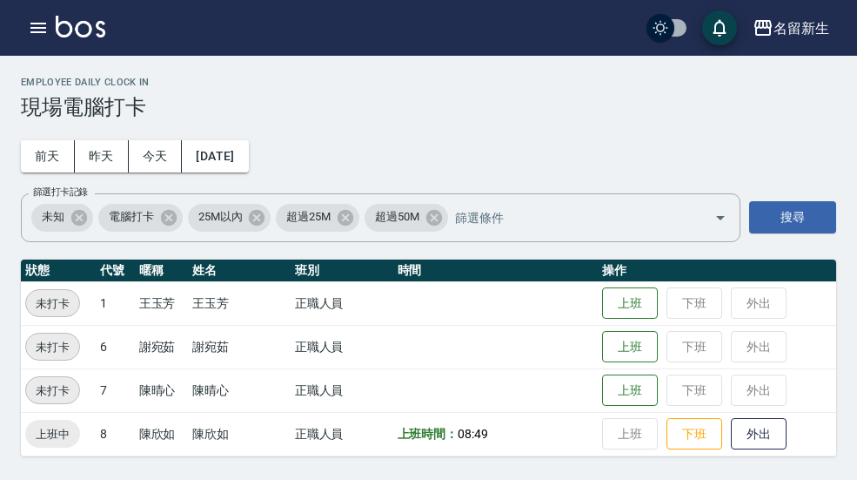
scroll to position [3, 0]
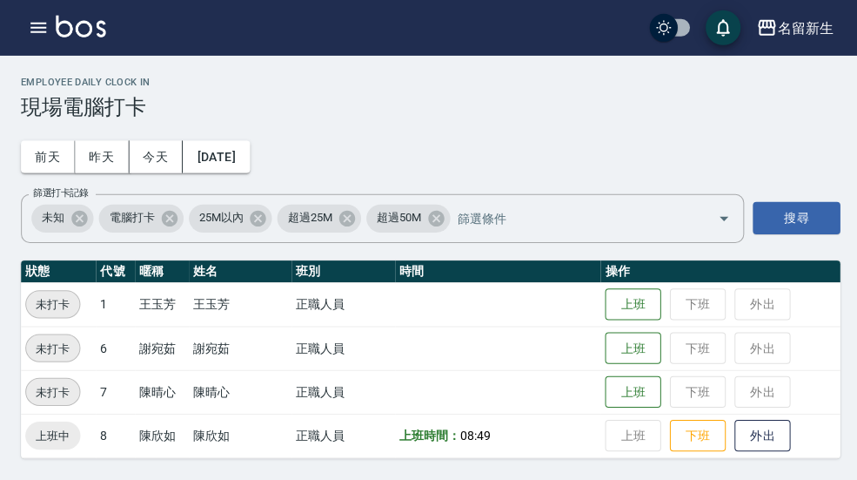
click at [57, 39] on link at bounding box center [81, 28] width 50 height 25
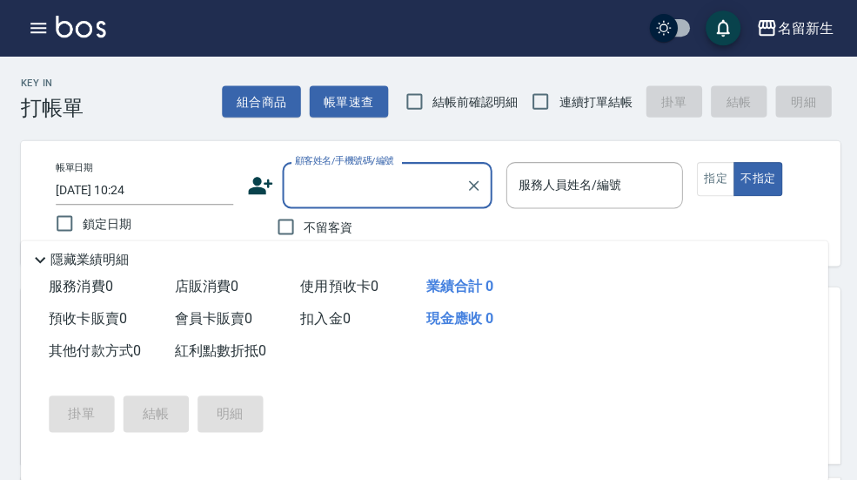
click at [45, 31] on icon "button" at bounding box center [38, 28] width 16 height 10
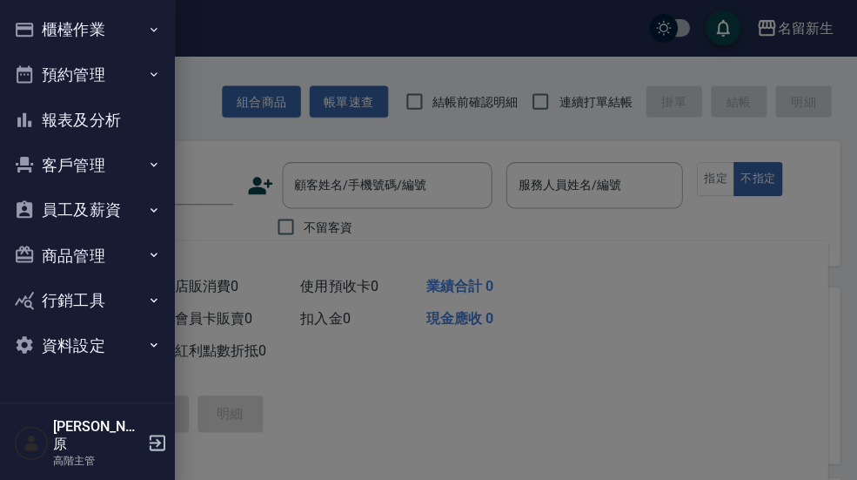
click at [128, 122] on button "報表及分析" at bounding box center [87, 119] width 160 height 45
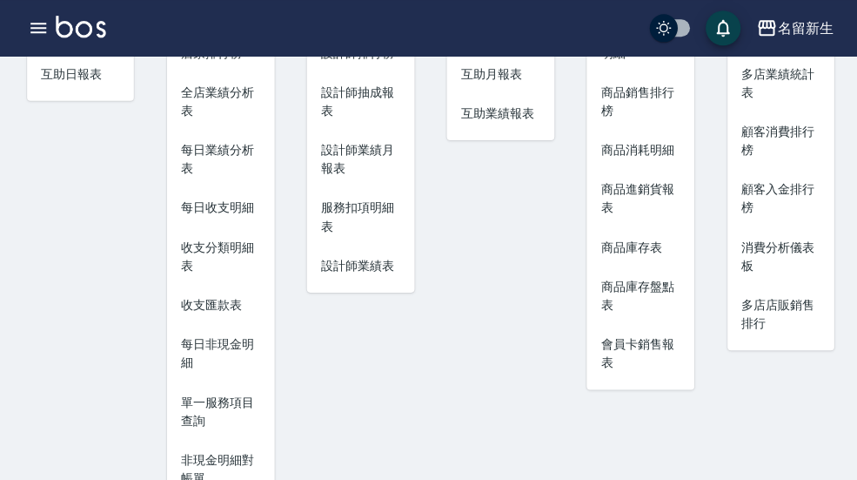
scroll to position [211, 0]
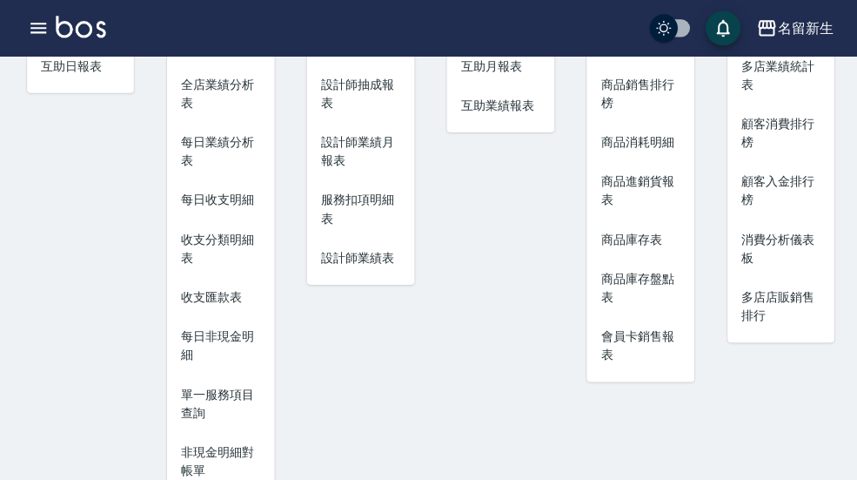
click at [227, 340] on span "每日非現金明細" at bounding box center [219, 344] width 79 height 37
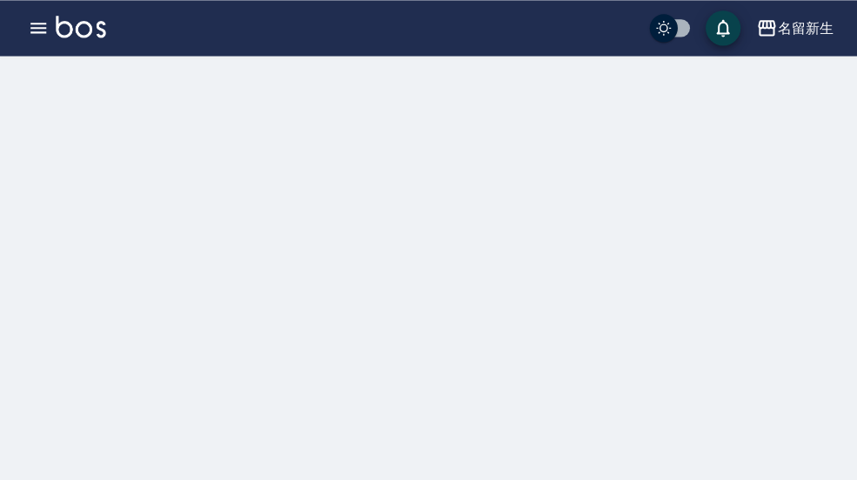
scroll to position [2, 0]
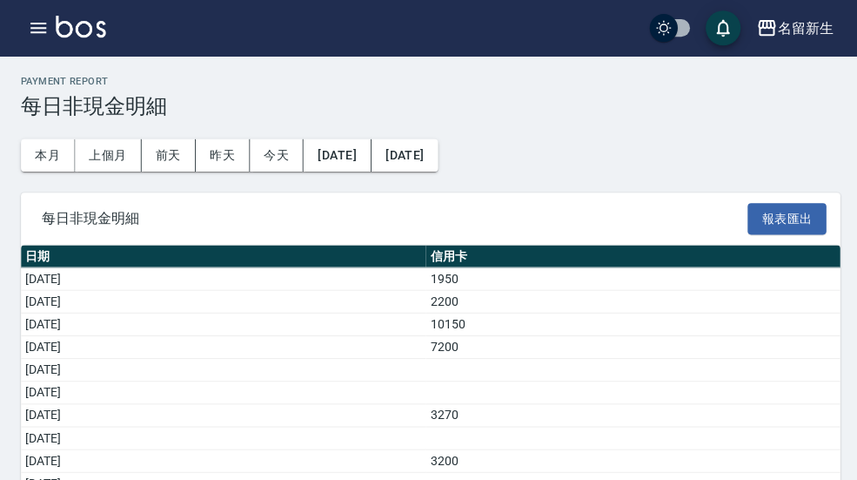
click at [111, 159] on button "上個月" at bounding box center [108, 154] width 66 height 32
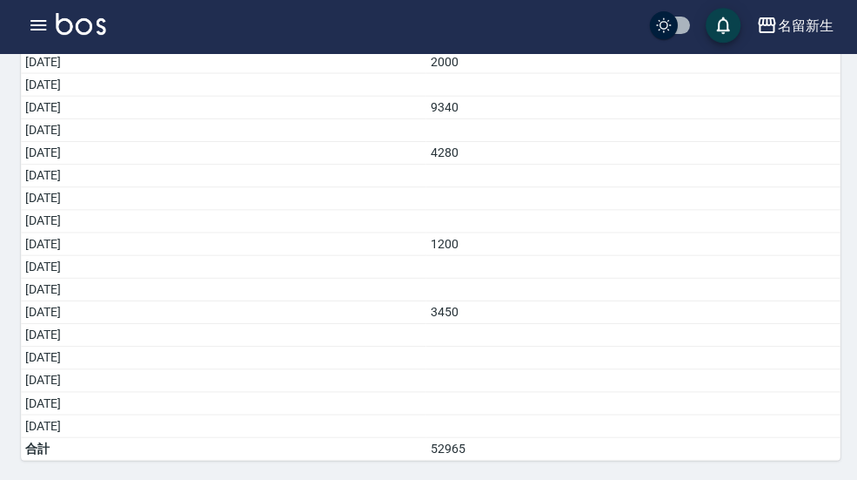
scroll to position [533, 0]
click at [55, 30] on button "button" at bounding box center [38, 27] width 35 height 35
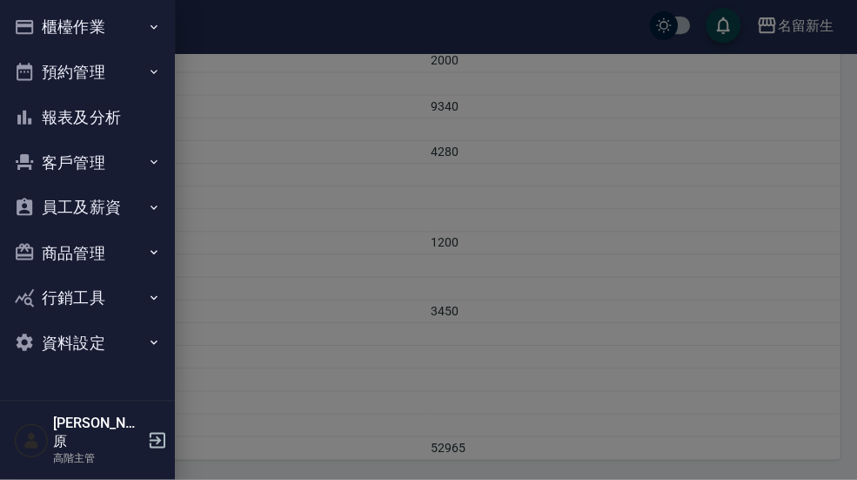
click at [137, 26] on button "櫃檯作業" at bounding box center [87, 29] width 160 height 45
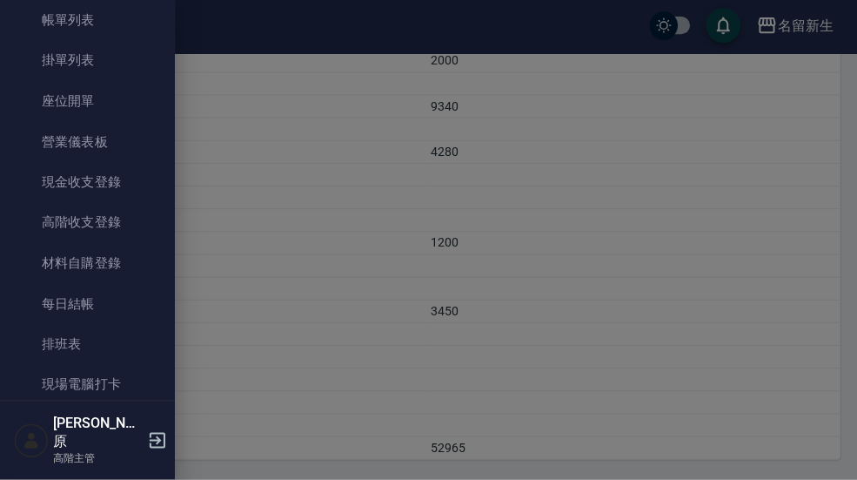
scroll to position [103, 0]
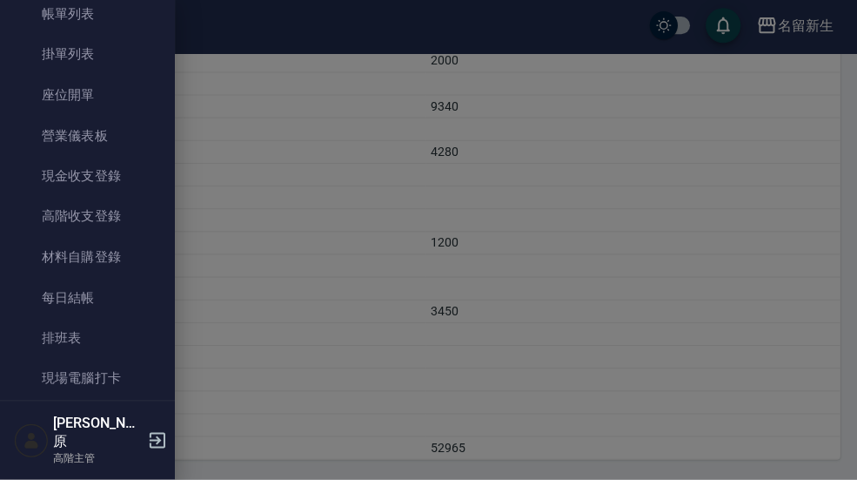
click at [112, 376] on link "現場電腦打卡" at bounding box center [87, 379] width 160 height 40
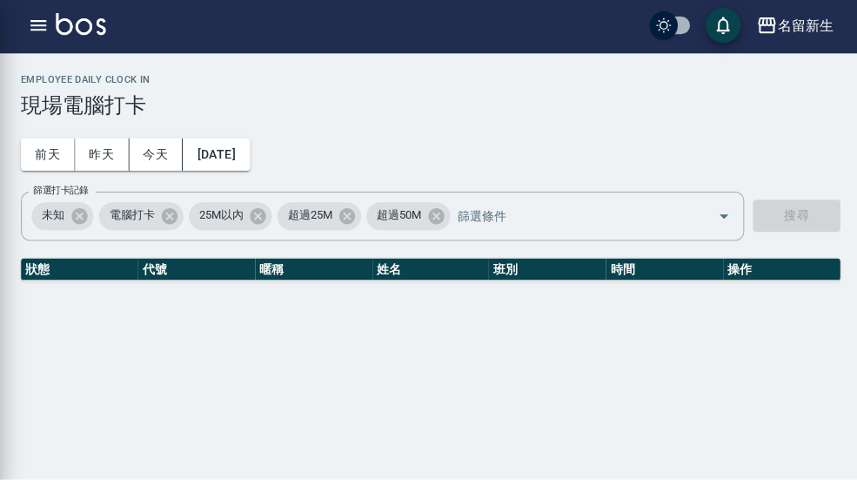
scroll to position [50, 0]
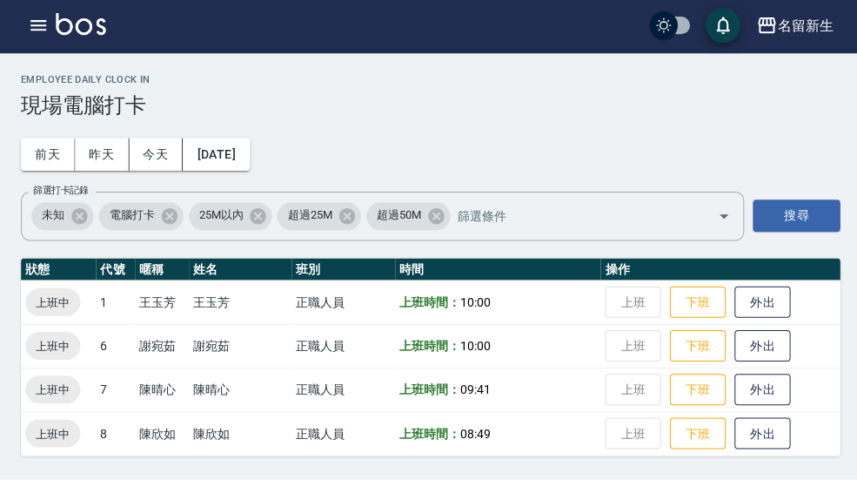
click at [797, 31] on div "名留新生" at bounding box center [802, 28] width 56 height 22
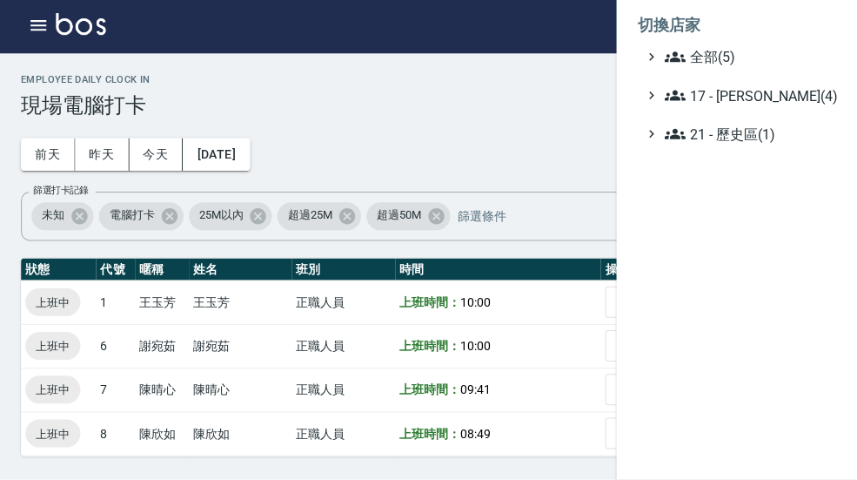
click at [749, 53] on span "全部(5)" at bounding box center [745, 59] width 168 height 21
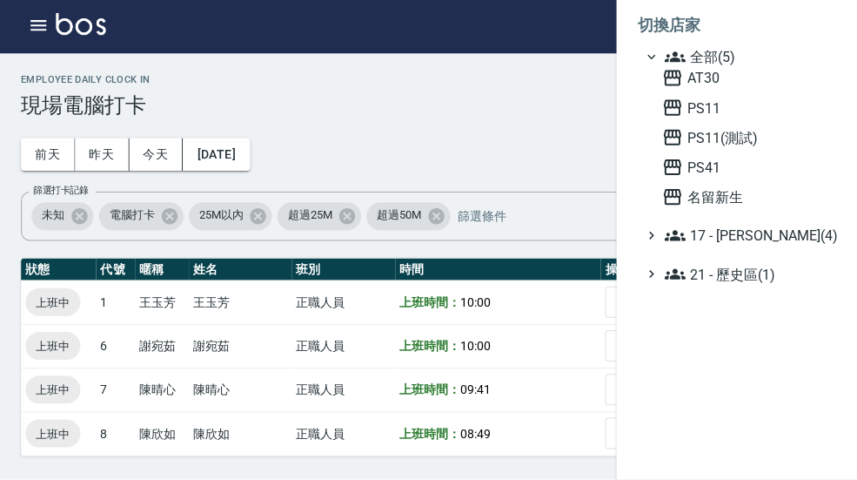
click at [716, 86] on span "AT30" at bounding box center [744, 80] width 171 height 21
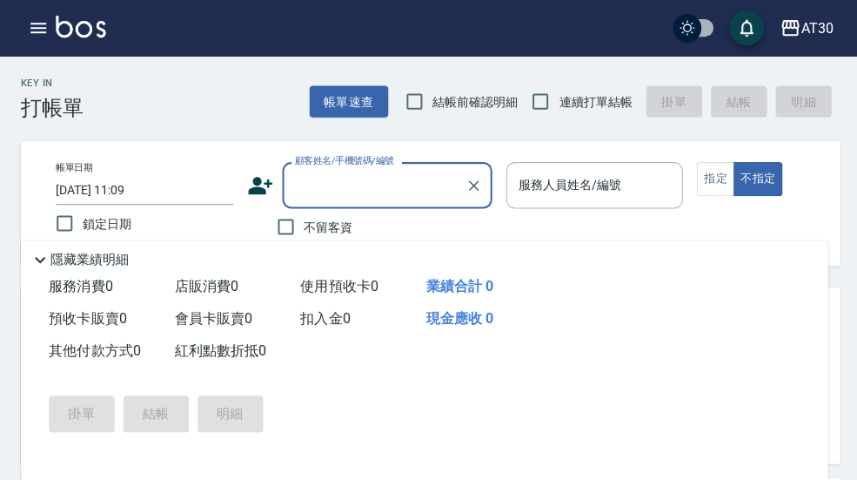
click at [42, 35] on icon "button" at bounding box center [38, 27] width 21 height 21
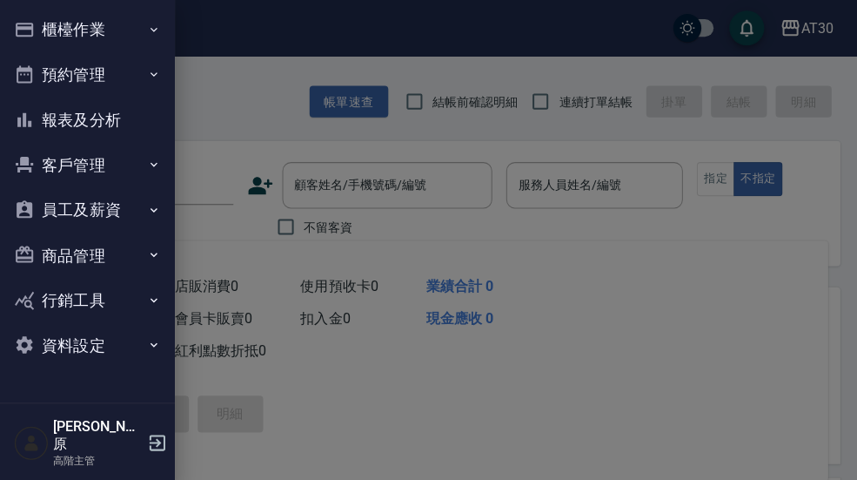
click at [140, 29] on button "櫃檯作業" at bounding box center [87, 29] width 160 height 45
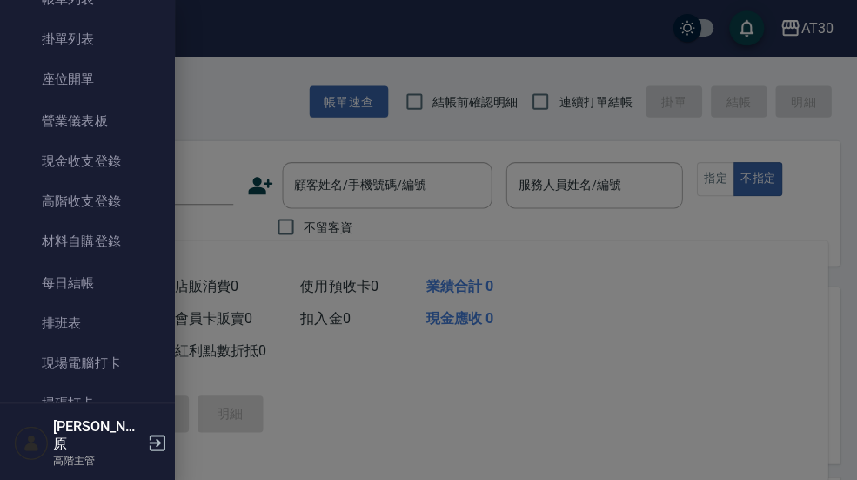
scroll to position [122, 0]
click at [124, 361] on link "現場電腦打卡" at bounding box center [87, 359] width 160 height 40
